Goal: Navigation & Orientation: Find specific page/section

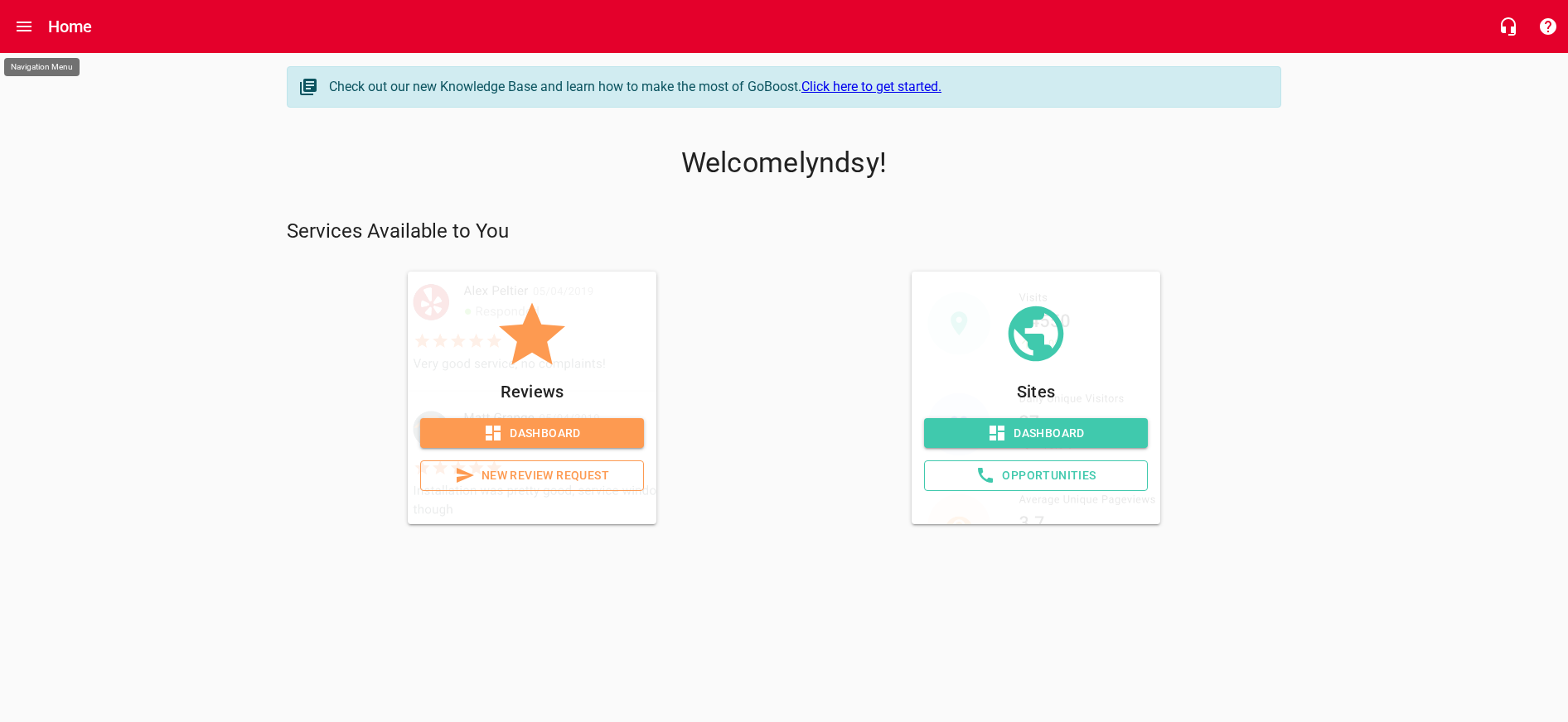
click at [20, 24] on icon "Open drawer" at bounding box center [24, 26] width 20 height 20
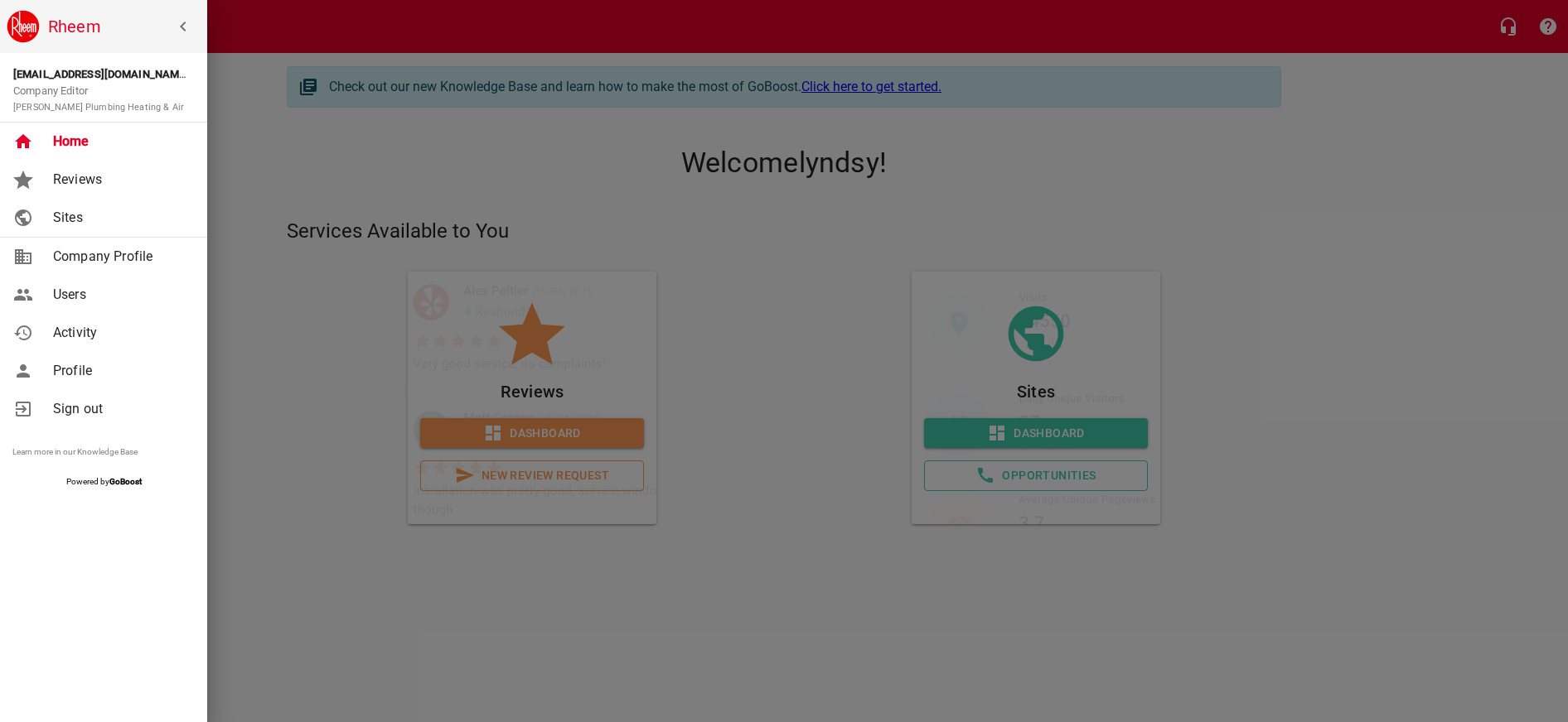
click at [93, 205] on link "Sites" at bounding box center [103, 217] width 207 height 38
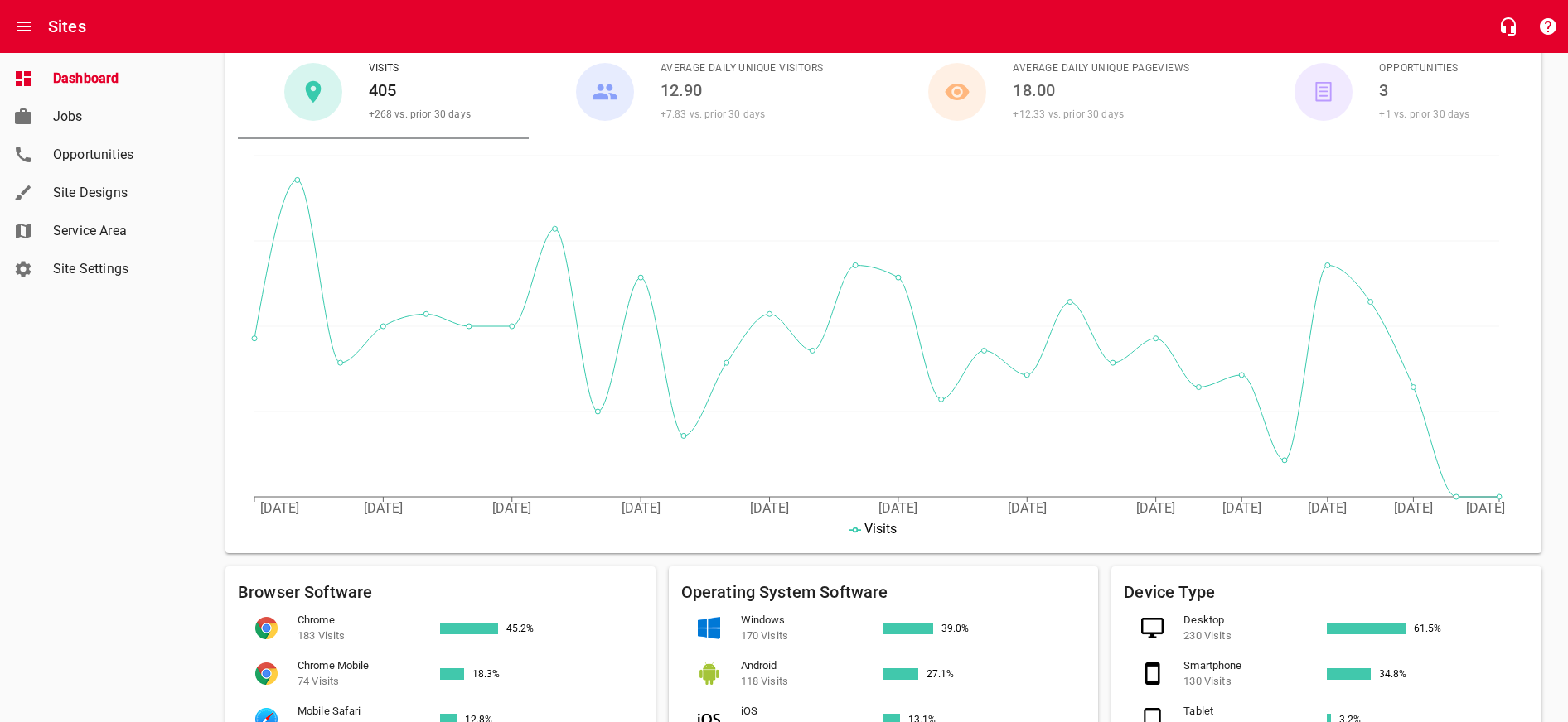
scroll to position [212, 1]
click at [102, 276] on span "Site Settings" at bounding box center [116, 269] width 126 height 20
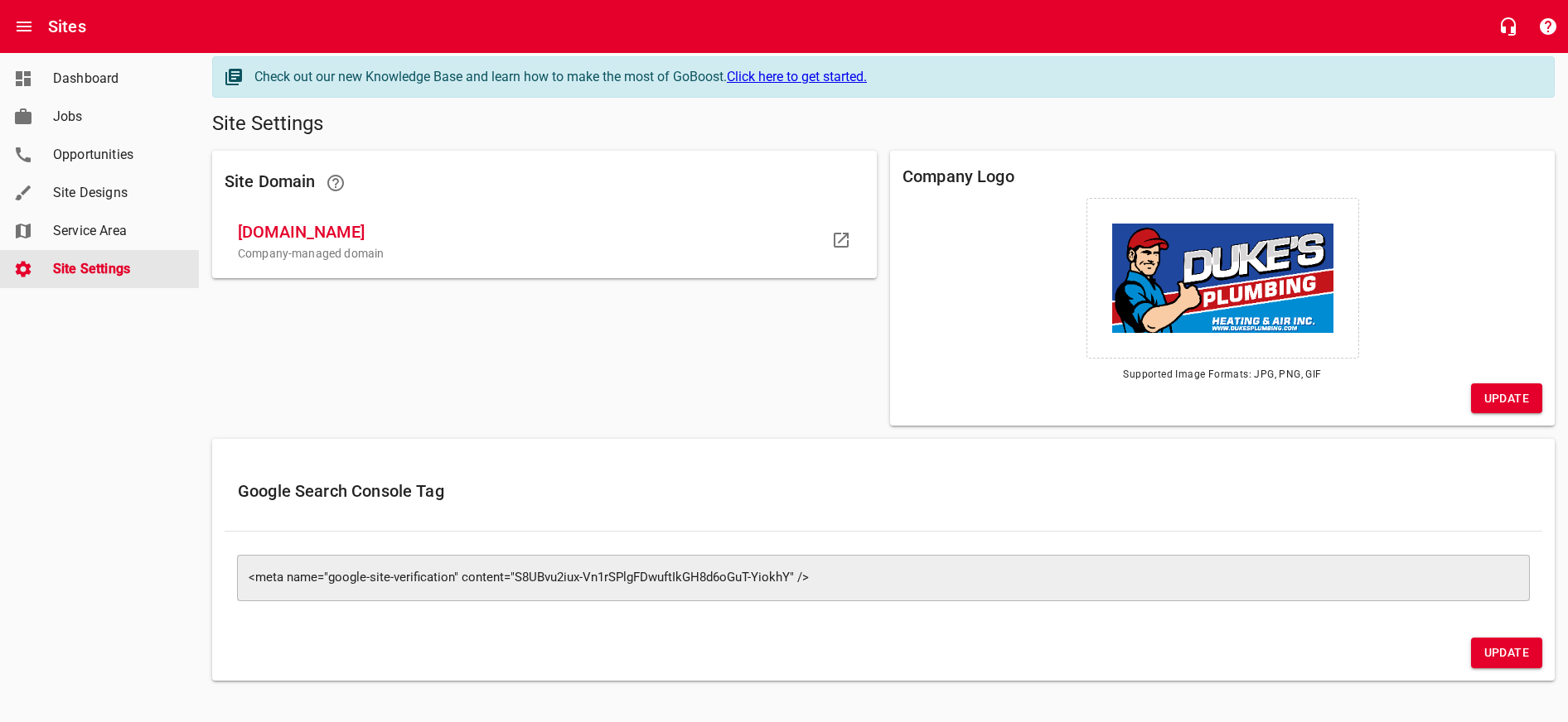
scroll to position [9, 0]
click at [62, 234] on span "Service Area" at bounding box center [116, 231] width 126 height 20
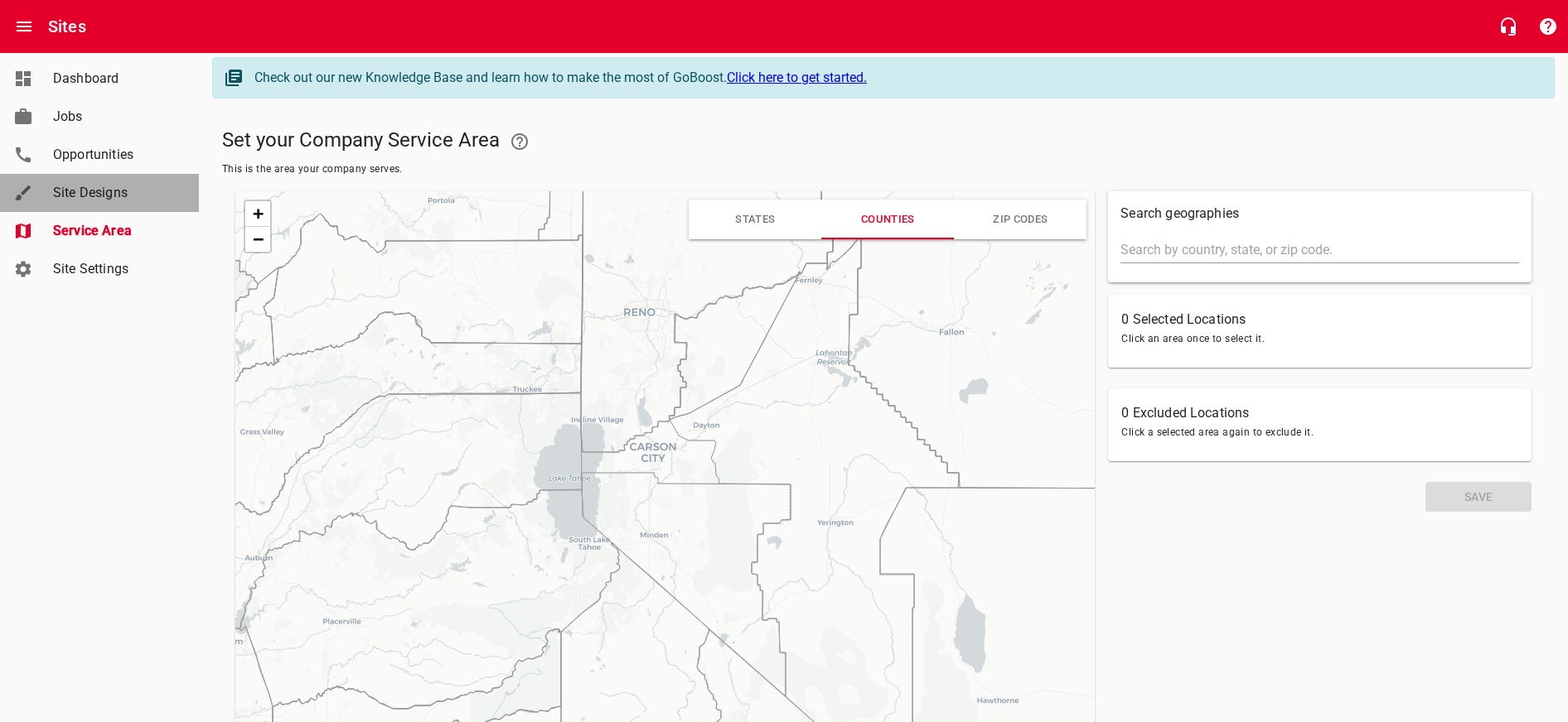
click at [77, 197] on span "Site Designs" at bounding box center [116, 193] width 126 height 20
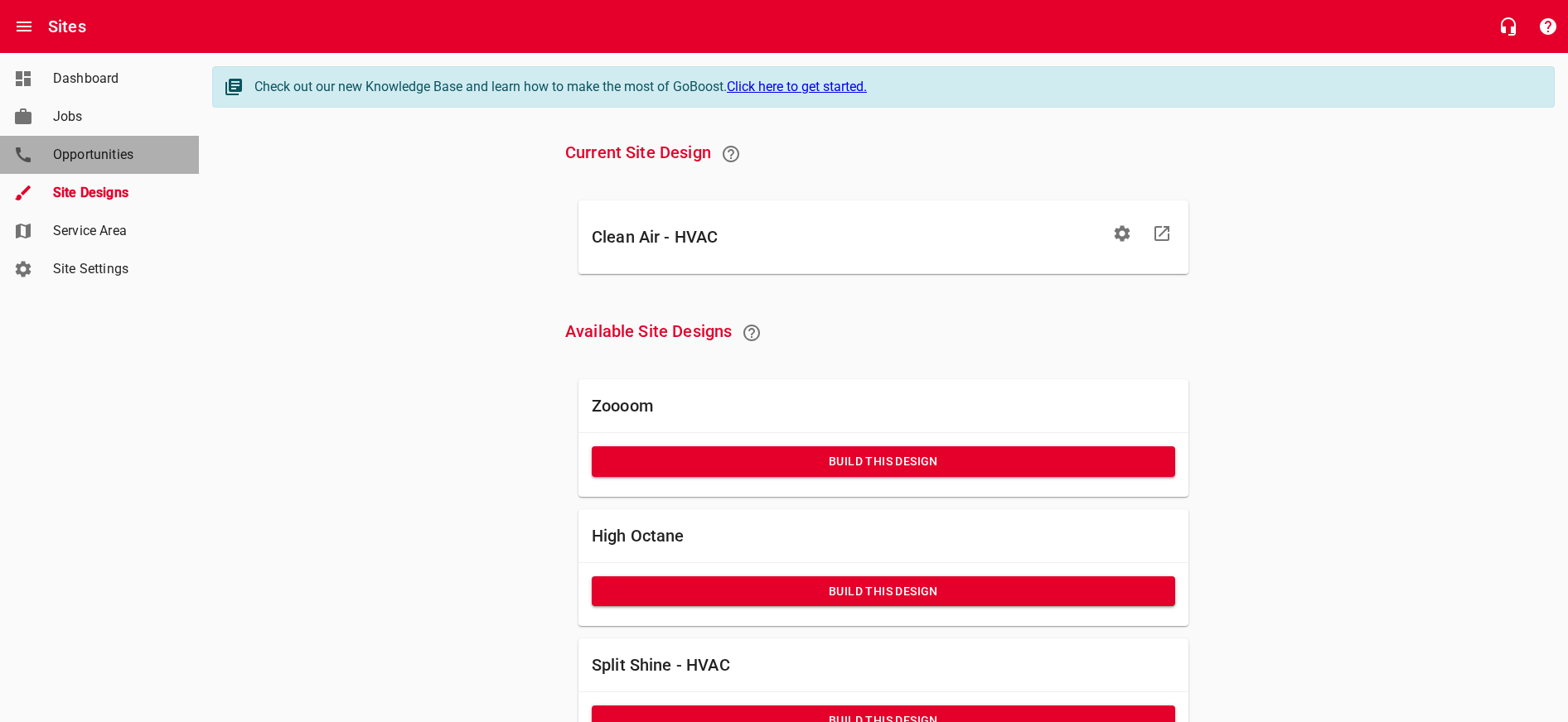
click at [57, 166] on link "Opportunities" at bounding box center [99, 154] width 198 height 38
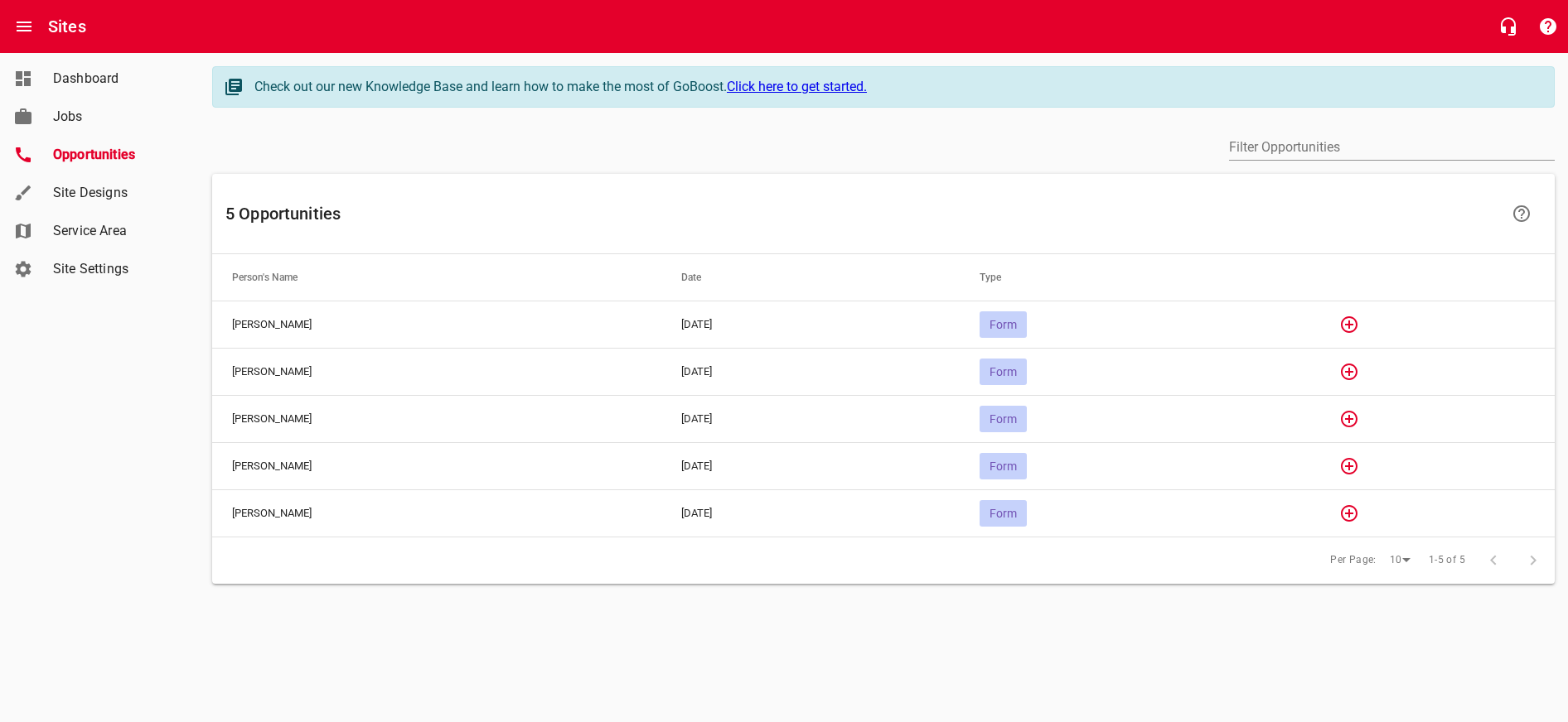
click at [1027, 325] on span "Form" at bounding box center [1004, 324] width 48 height 13
click at [1359, 321] on icon "button" at bounding box center [1348, 324] width 20 height 20
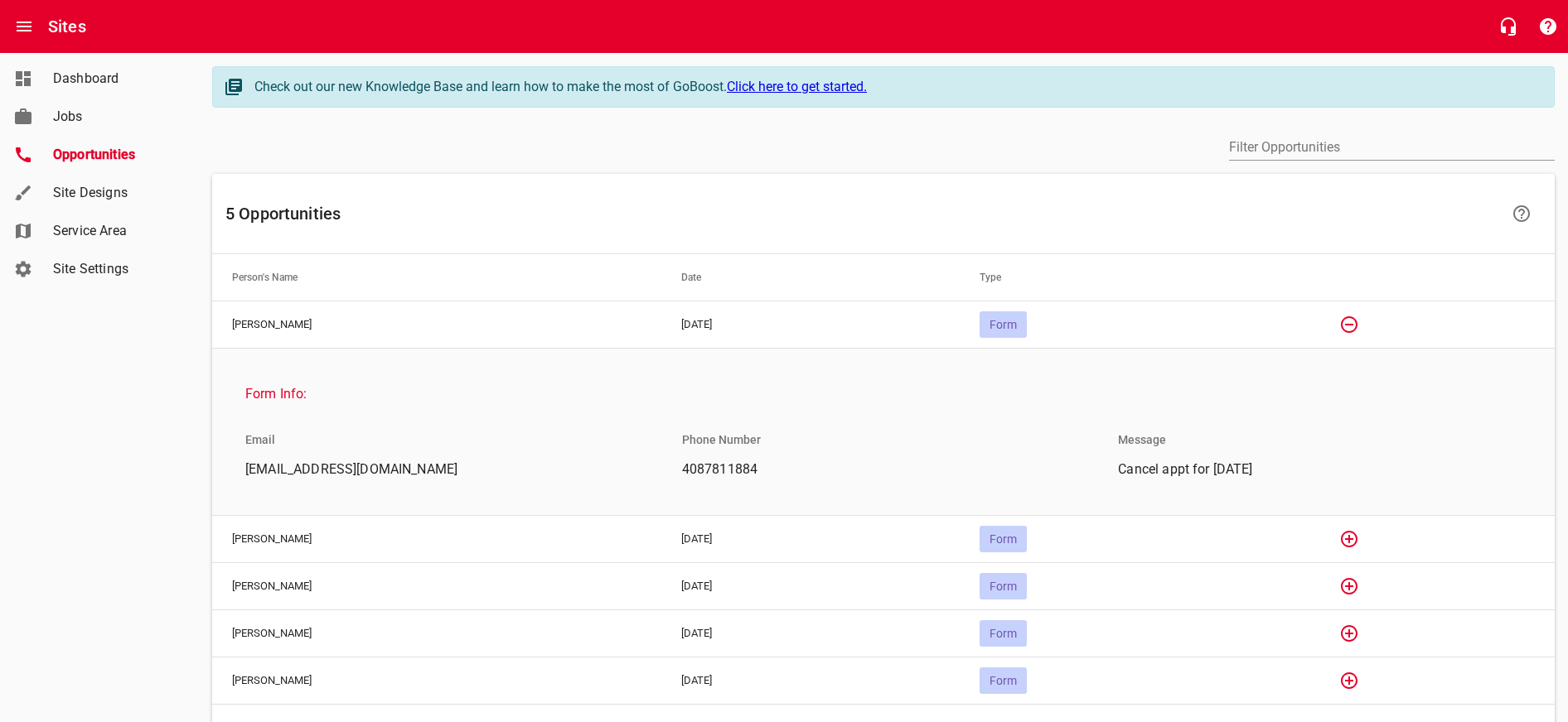
scroll to position [0, 0]
click at [1359, 321] on icon "button" at bounding box center [1348, 324] width 20 height 20
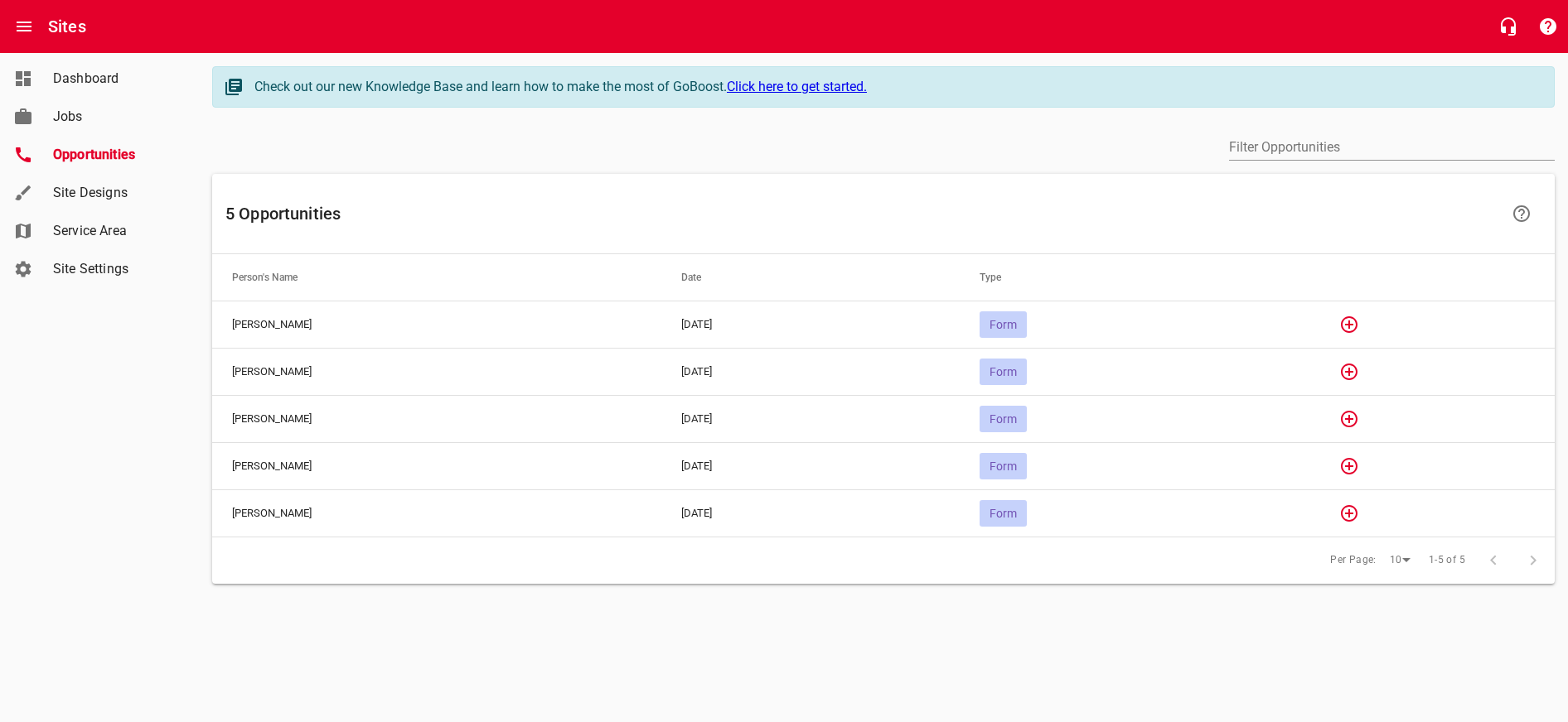
click at [1354, 320] on icon "button" at bounding box center [1348, 324] width 17 height 17
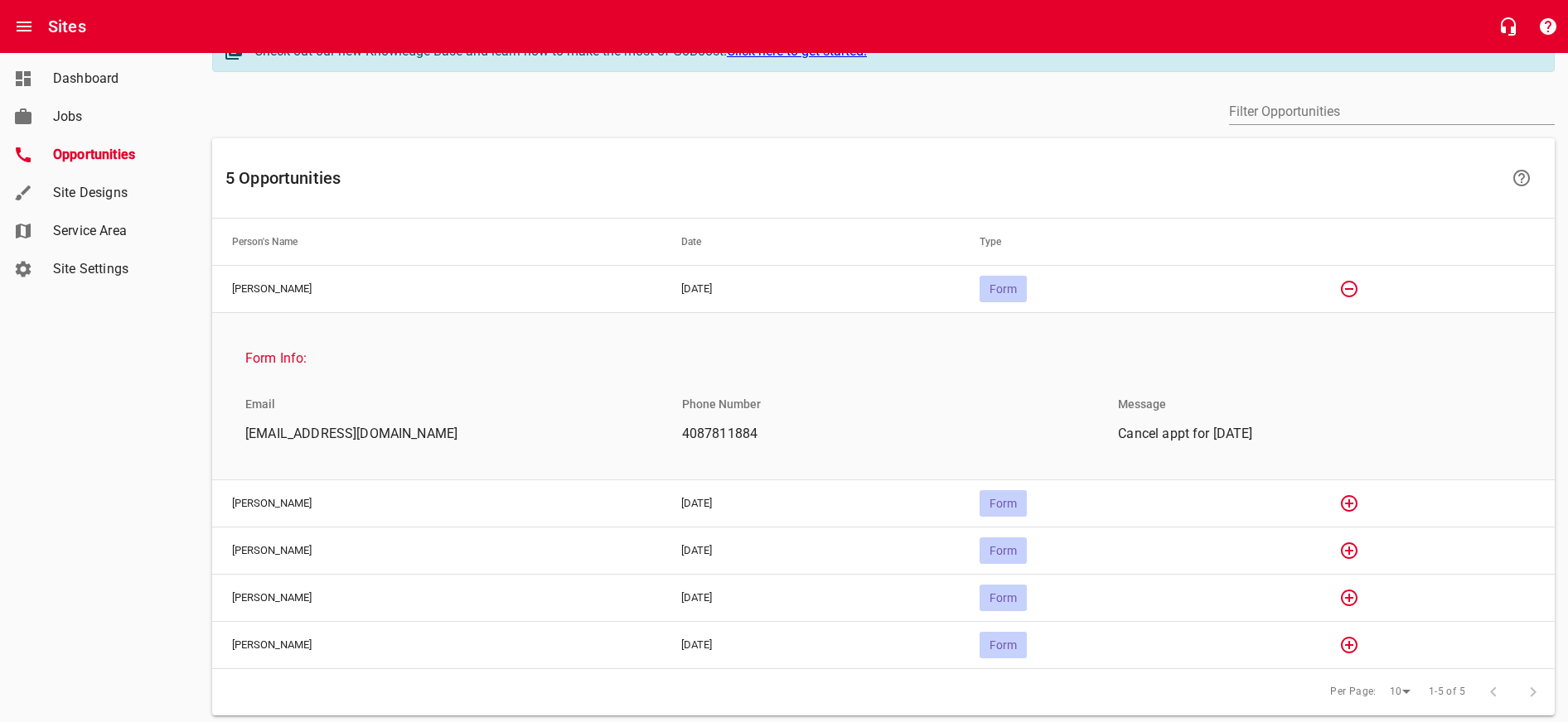
scroll to position [42, 0]
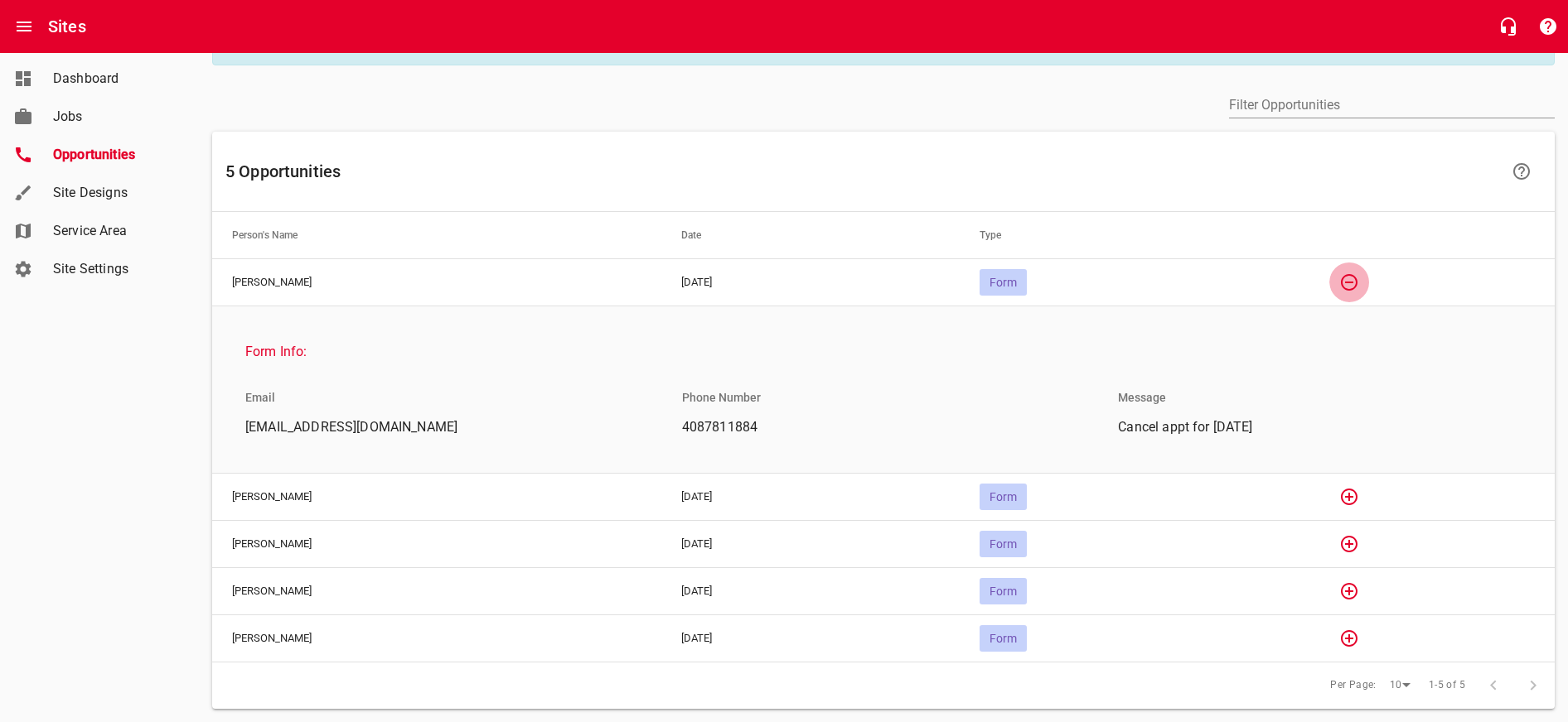
click at [1359, 286] on icon "button" at bounding box center [1348, 282] width 20 height 20
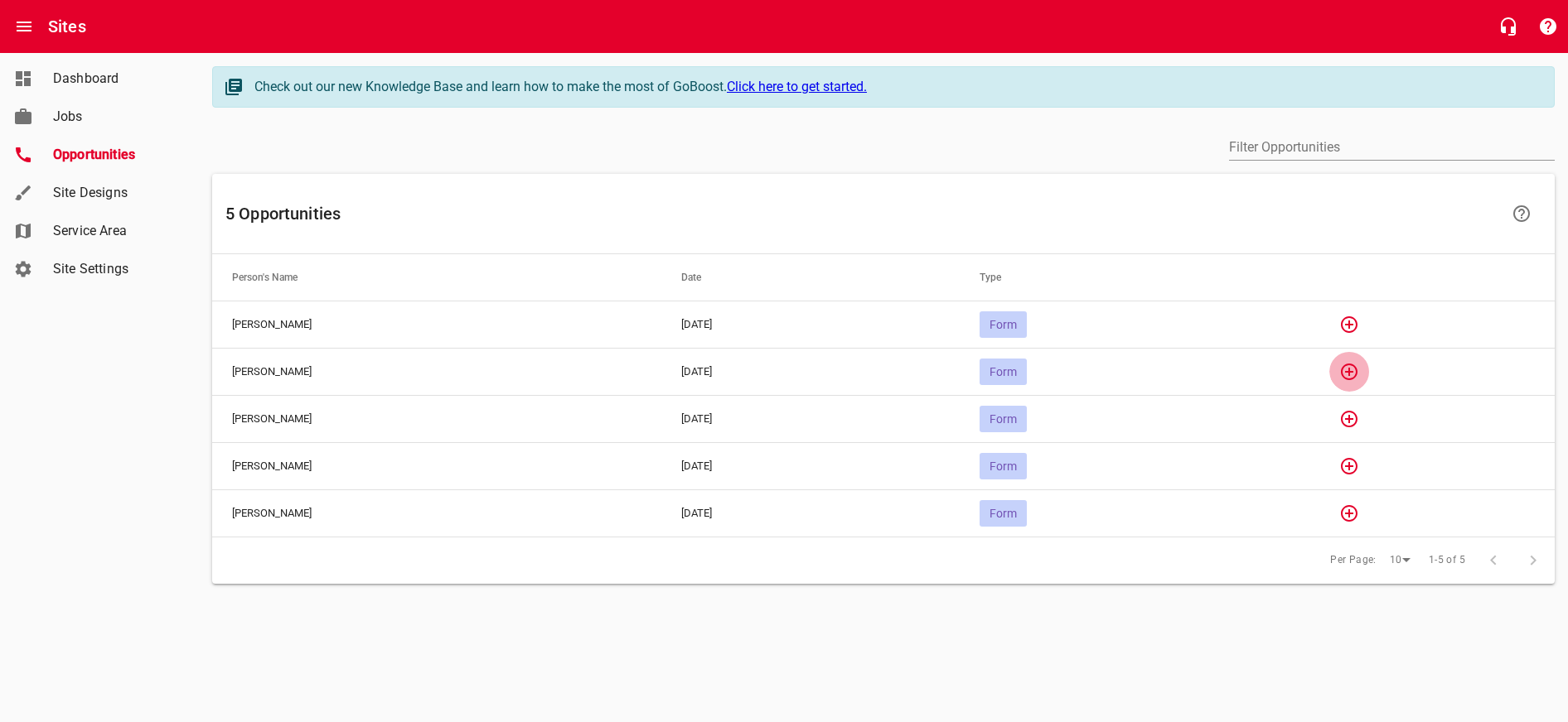
click at [1357, 374] on icon "button" at bounding box center [1348, 372] width 20 height 20
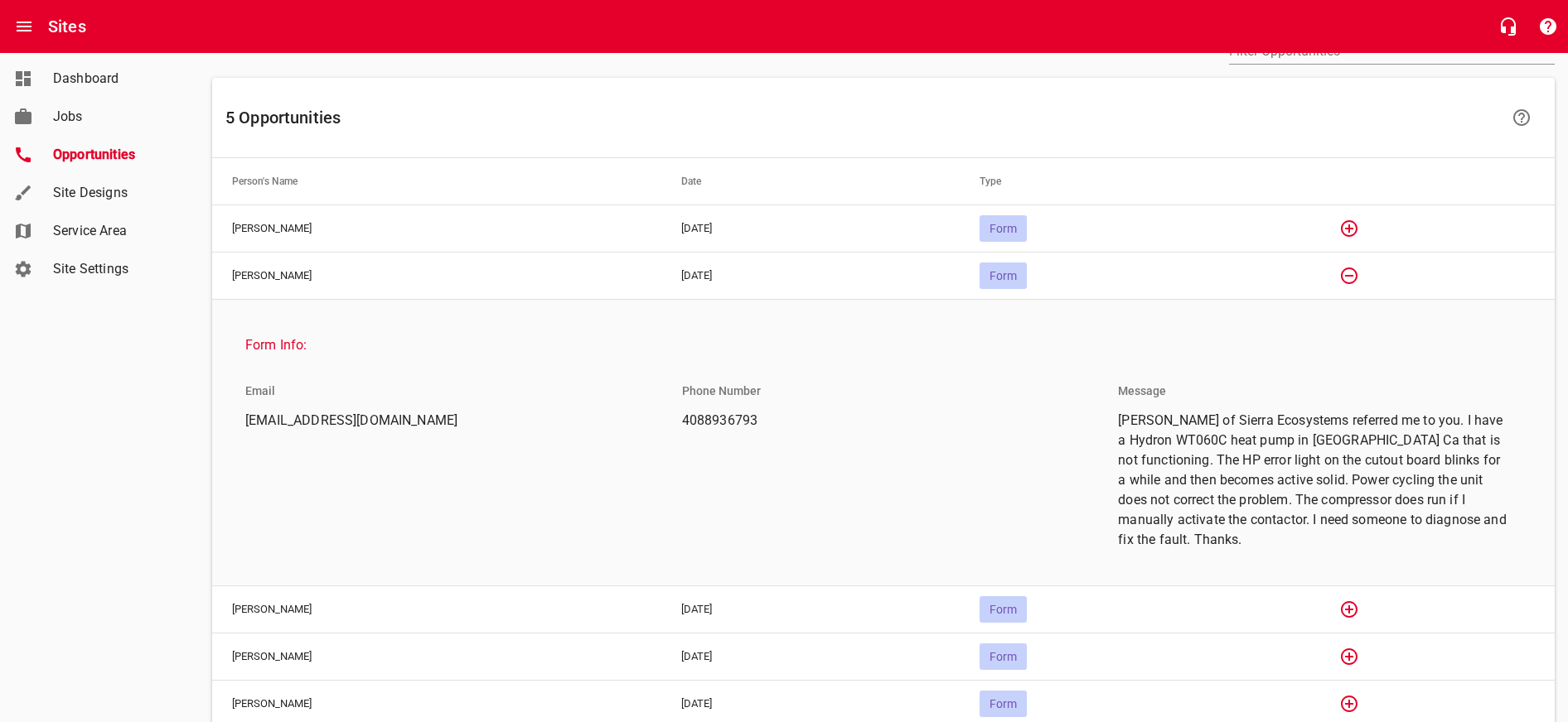
scroll to position [100, 0]
click at [1369, 270] on button "button" at bounding box center [1348, 272] width 40 height 40
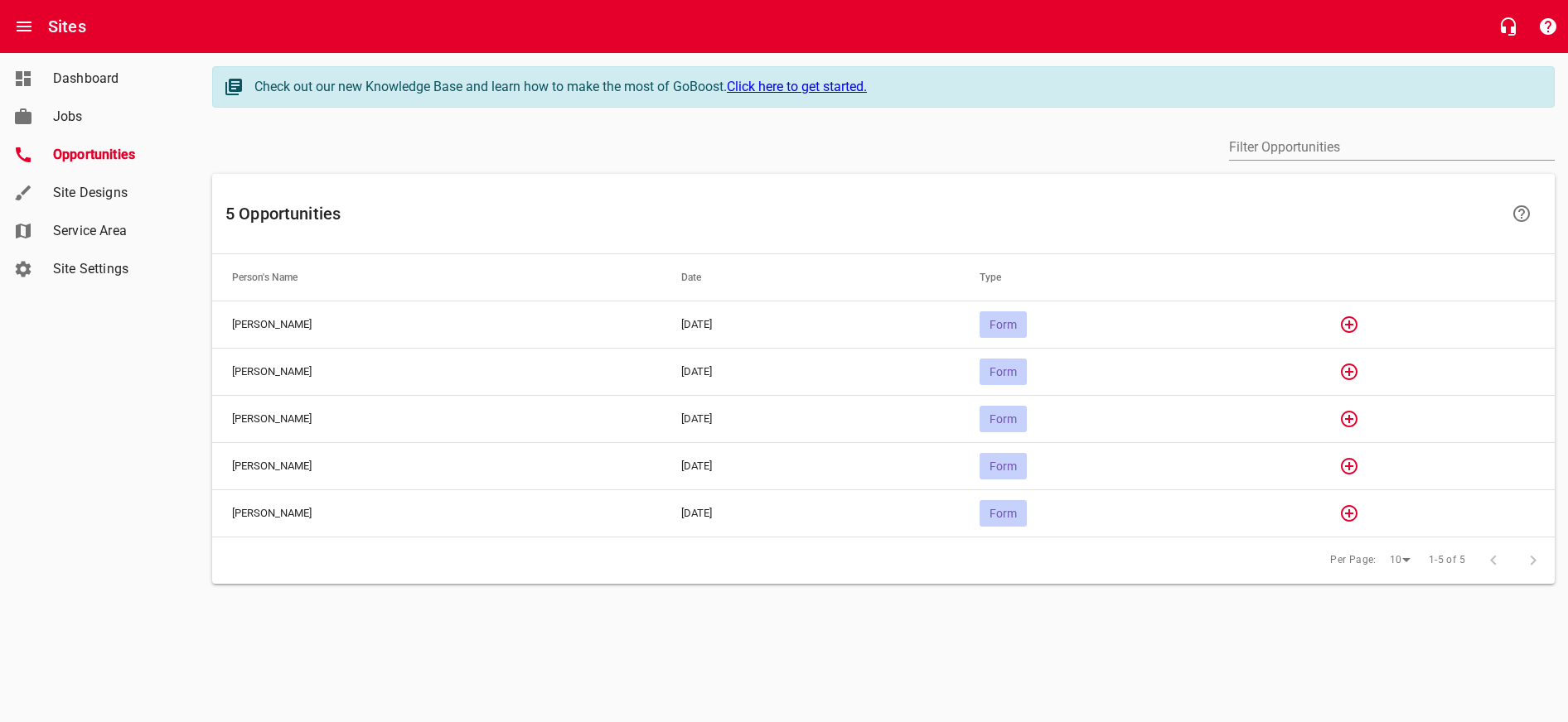
scroll to position [0, 0]
click at [1356, 417] on icon "button" at bounding box center [1348, 419] width 20 height 20
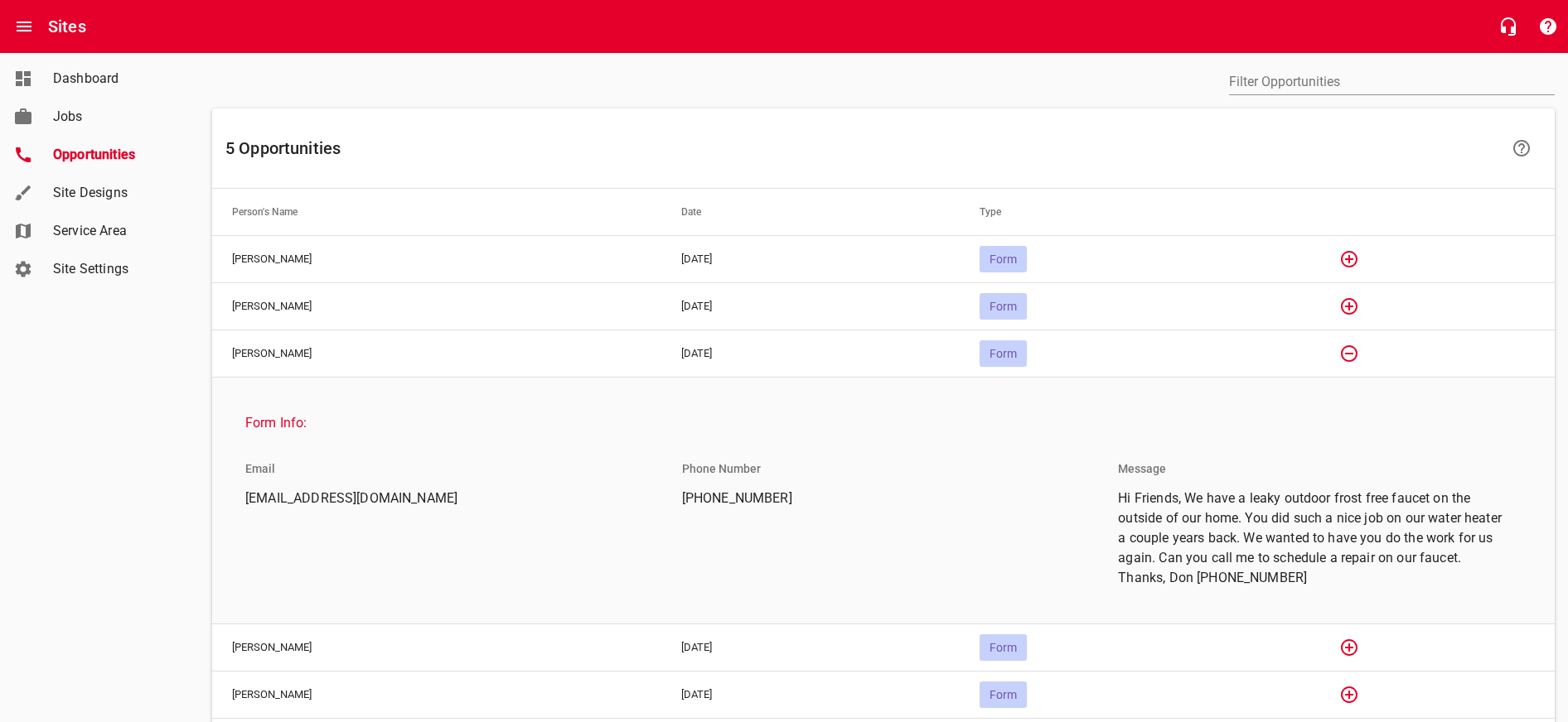
scroll to position [73, 0]
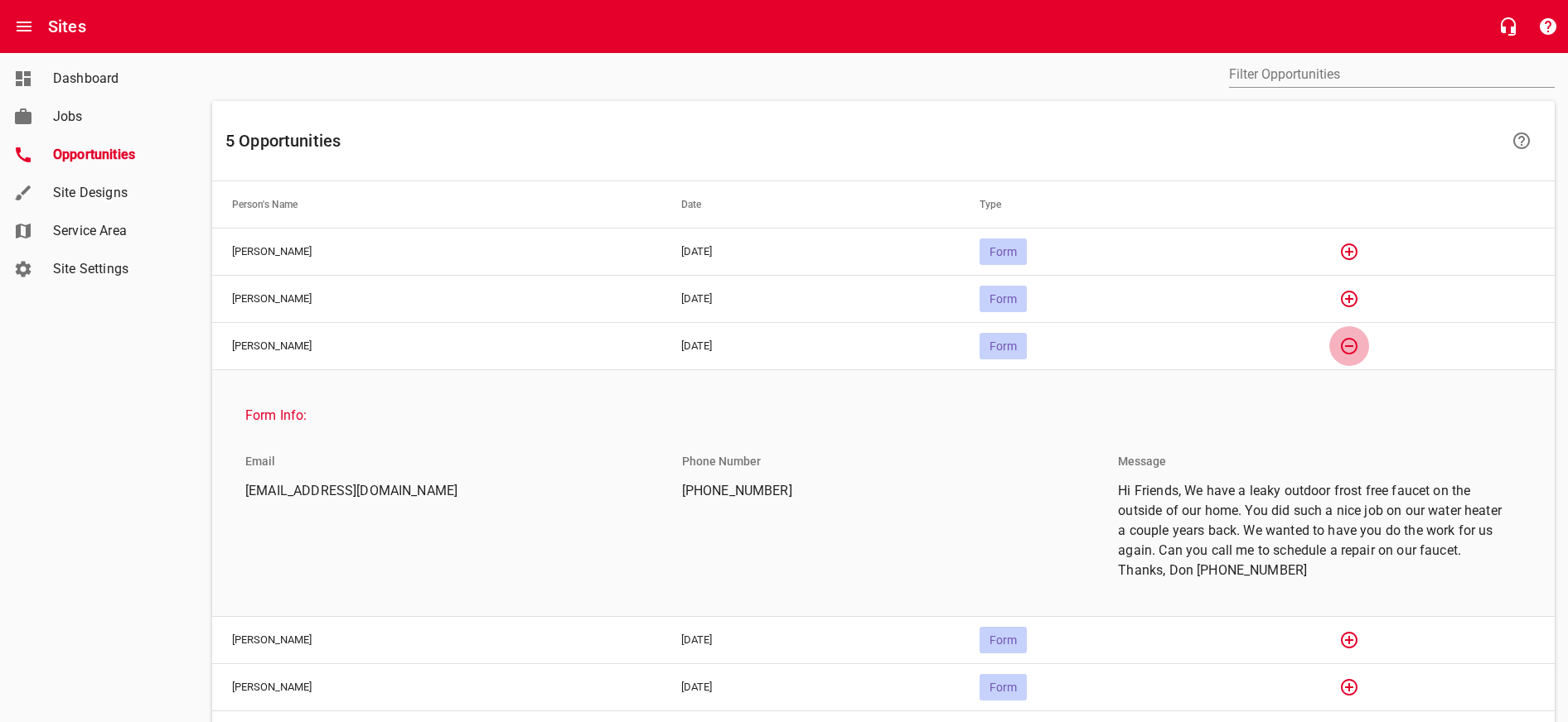
click at [1345, 346] on button "button" at bounding box center [1348, 346] width 40 height 40
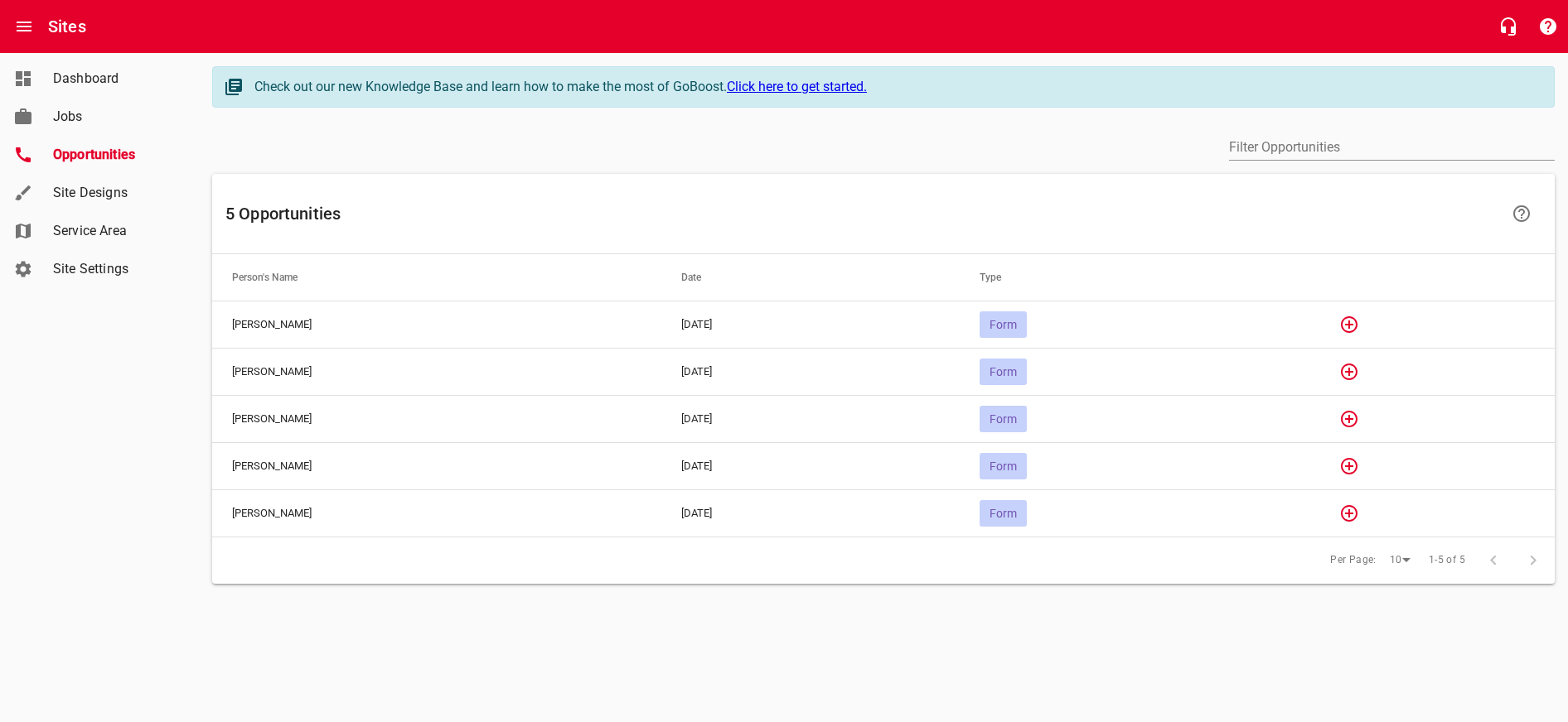
scroll to position [0, 0]
click at [1357, 513] on icon "button" at bounding box center [1348, 513] width 17 height 17
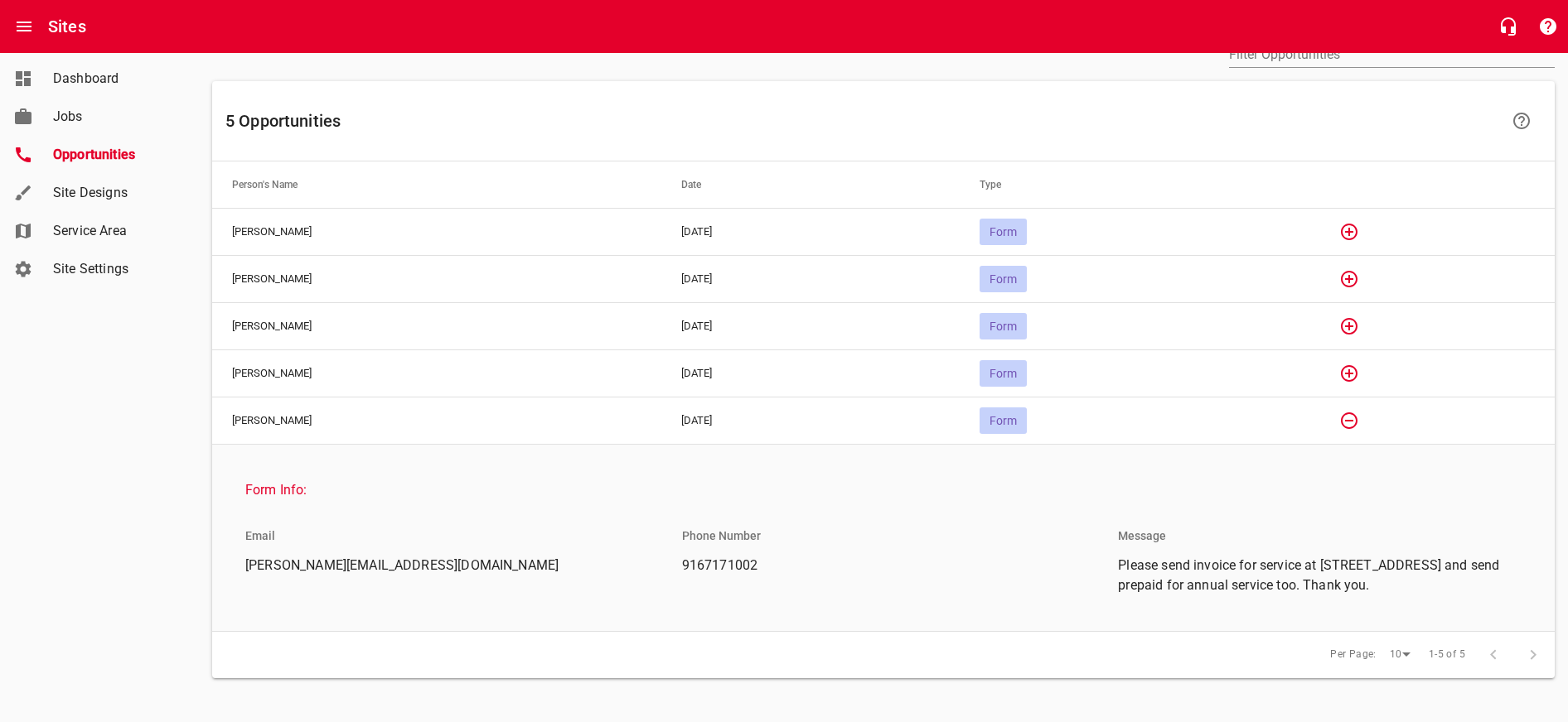
scroll to position [92, 0]
click at [1358, 425] on icon "button" at bounding box center [1348, 421] width 20 height 20
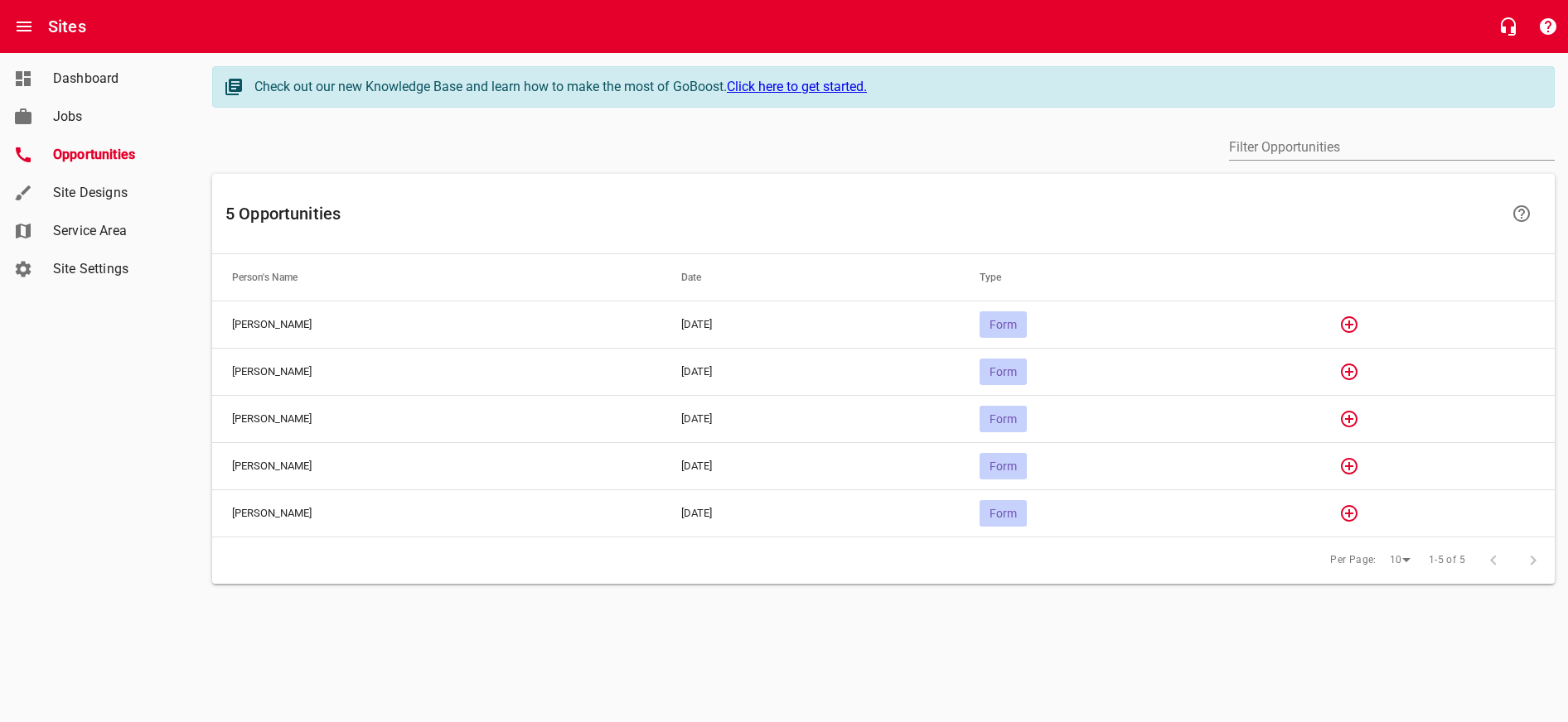
scroll to position [0, 0]
click at [69, 200] on span "Site Designs" at bounding box center [116, 193] width 126 height 20
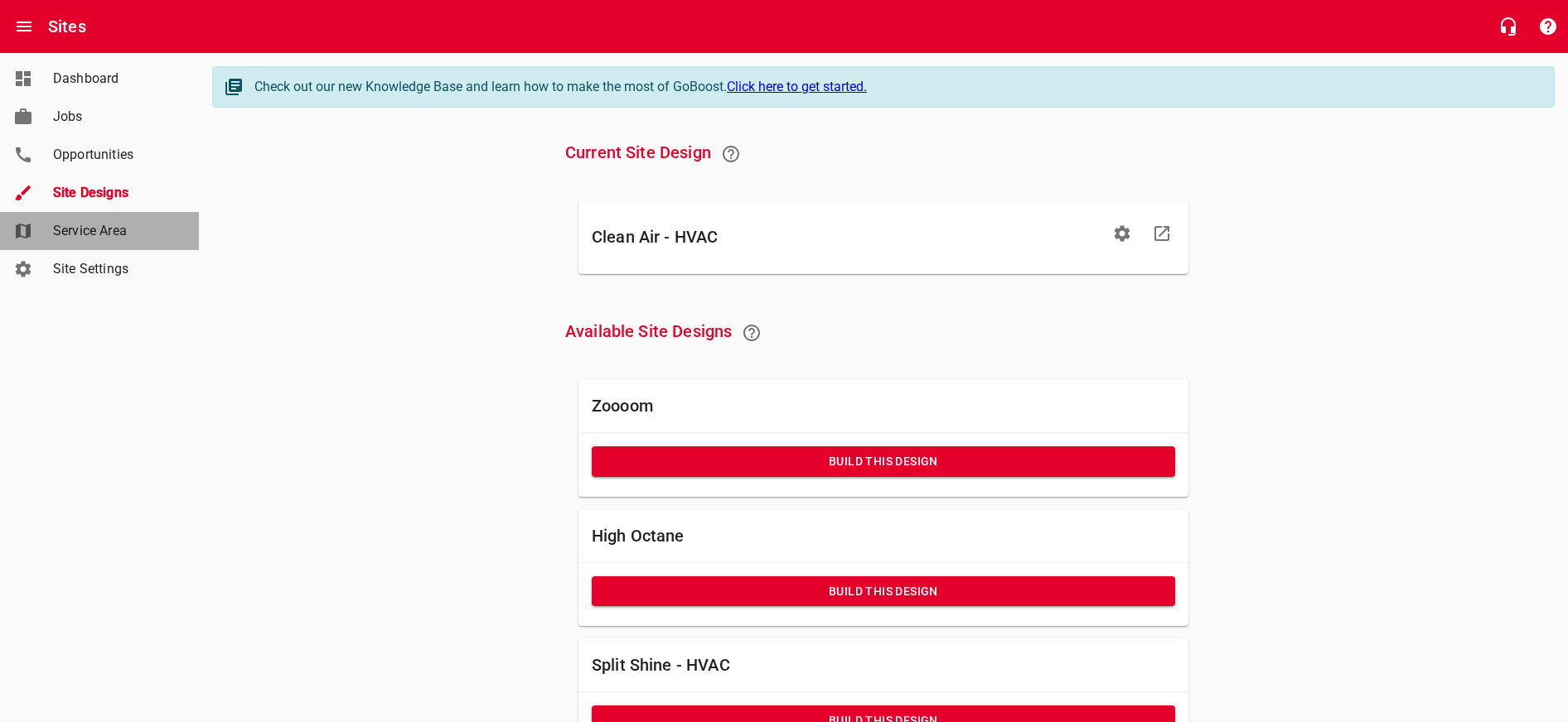
click at [98, 231] on span "Service Area" at bounding box center [116, 231] width 126 height 20
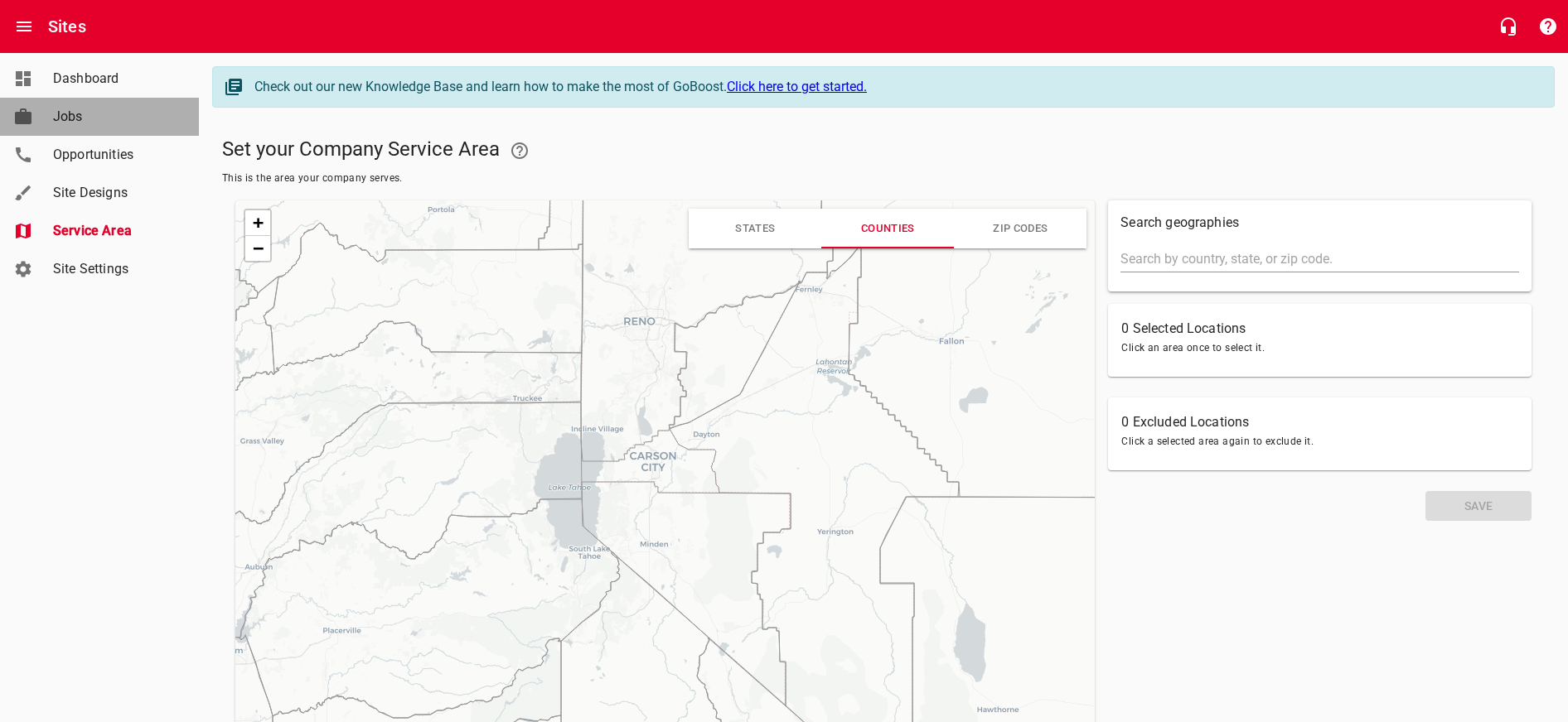
click at [72, 119] on span "Jobs" at bounding box center [116, 116] width 126 height 20
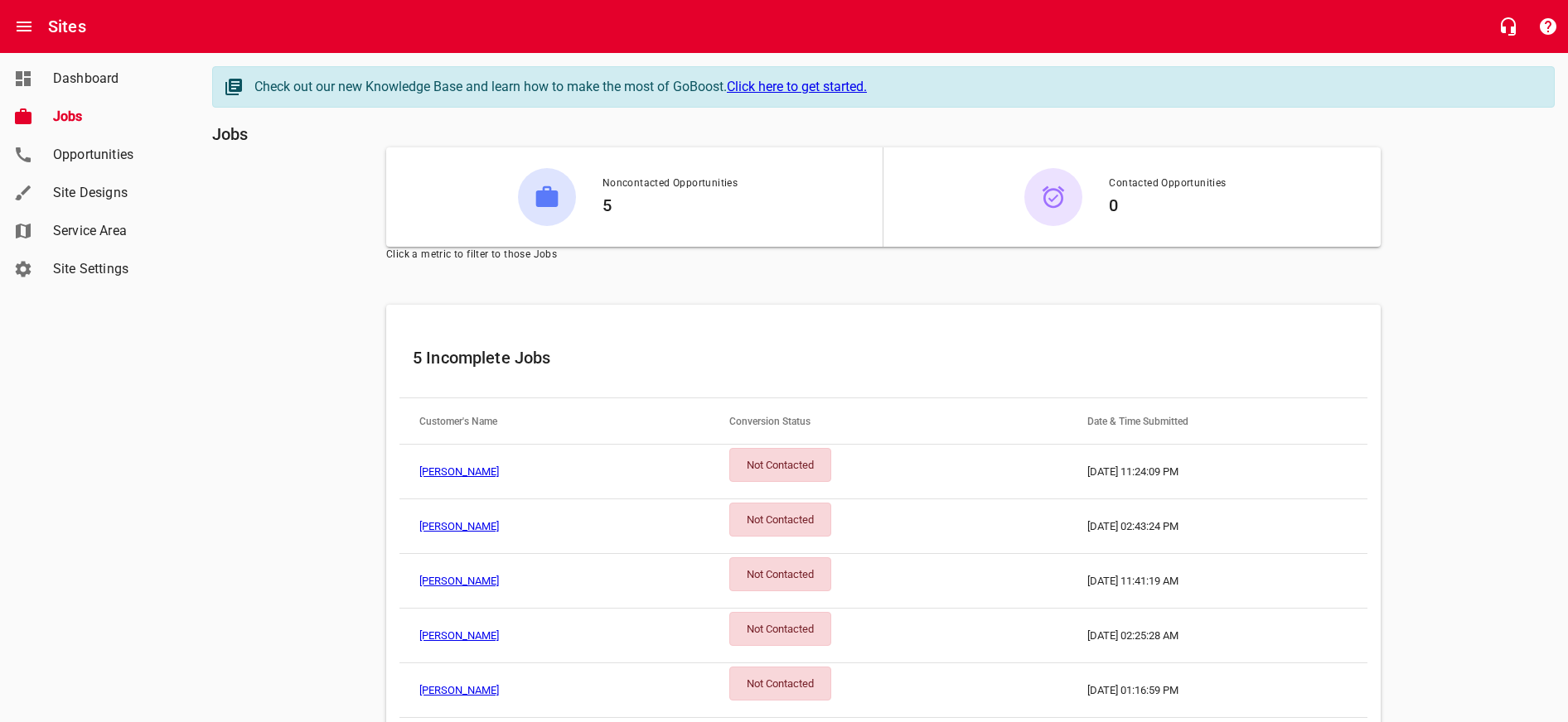
click at [88, 83] on span "Dashboard" at bounding box center [116, 78] width 126 height 20
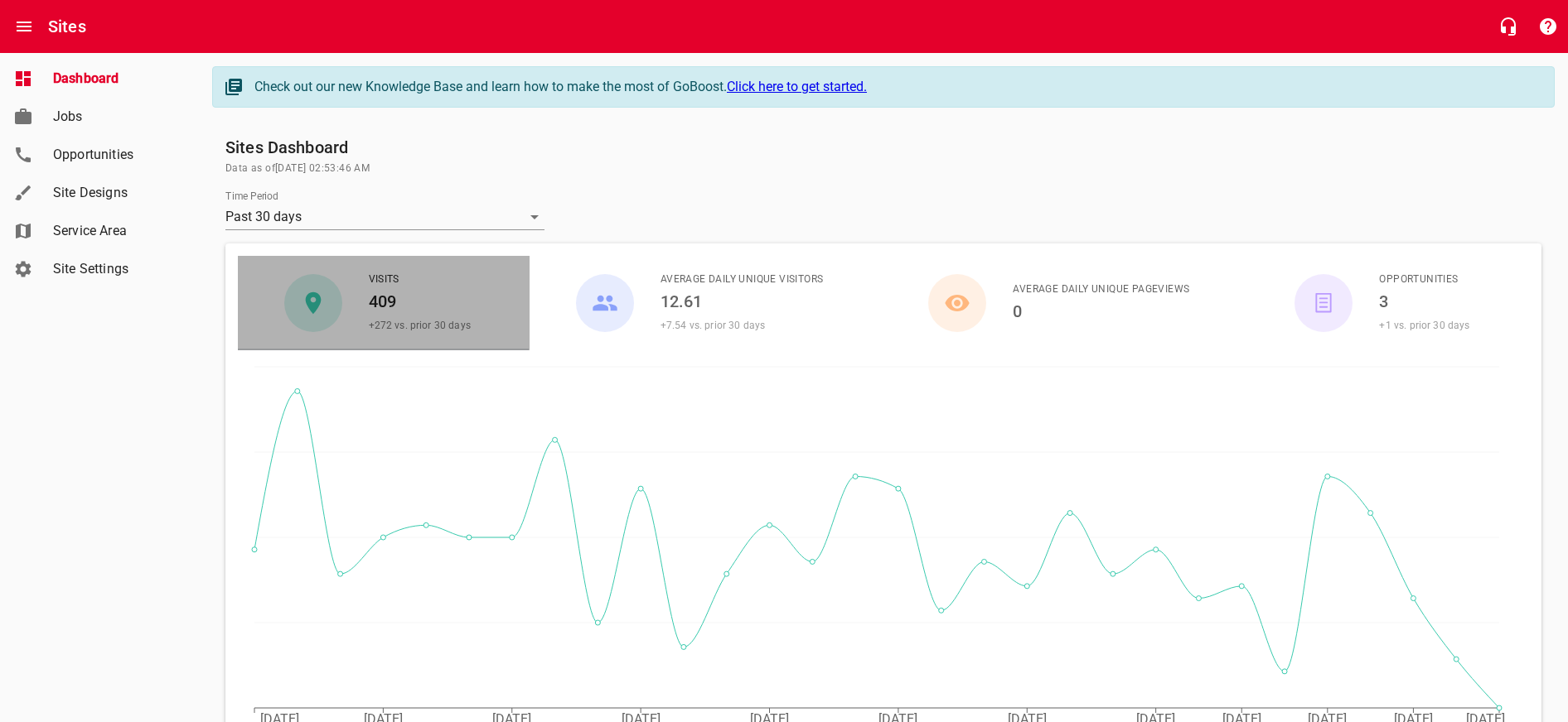
click at [377, 294] on h6 "409" at bounding box center [420, 301] width 102 height 26
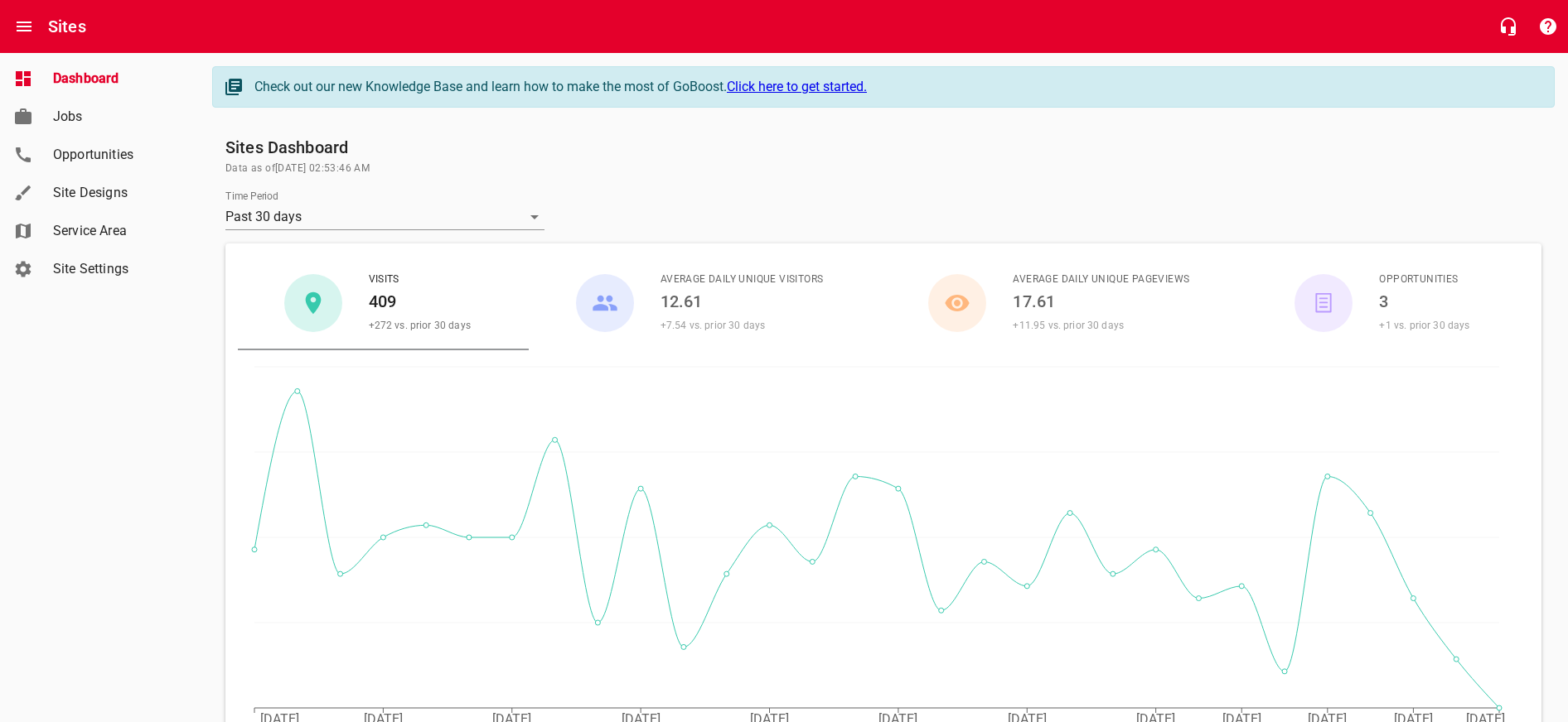
click at [607, 309] on icon "button" at bounding box center [604, 303] width 24 height 16
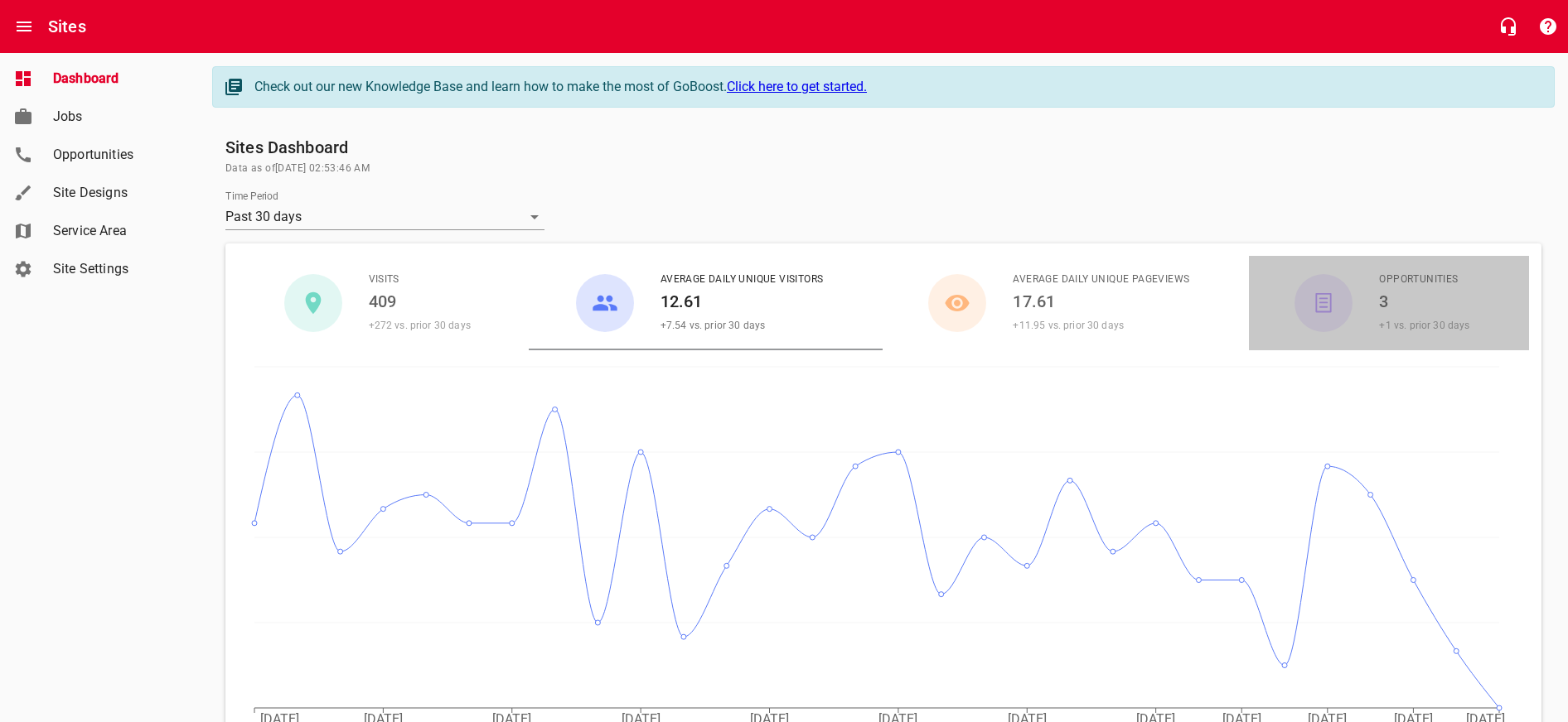
click at [1322, 291] on div "button" at bounding box center [1324, 303] width 58 height 58
